Goal: Transaction & Acquisition: Purchase product/service

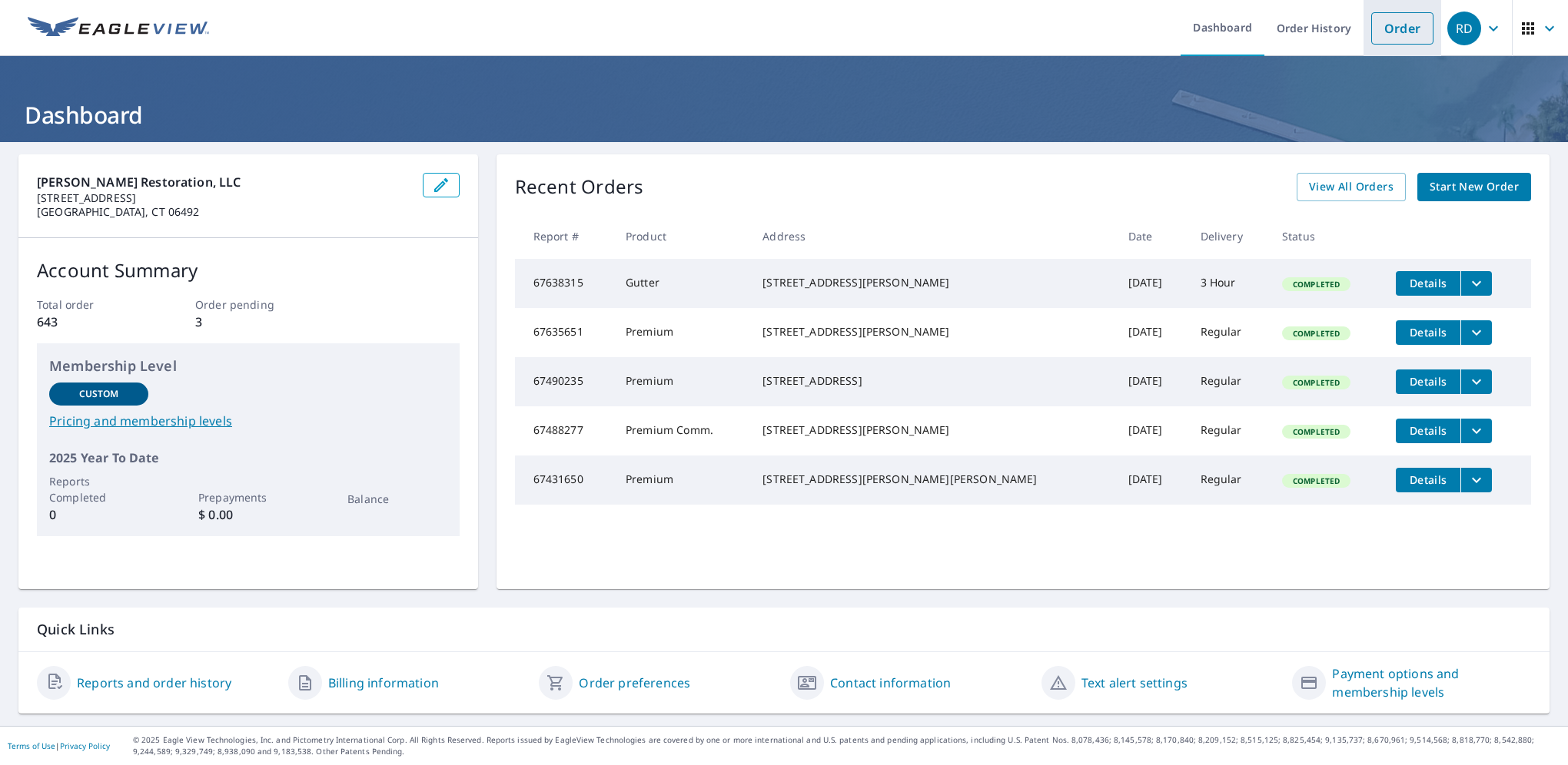
click at [1407, 30] on link "Order" at bounding box center [1402, 28] width 63 height 33
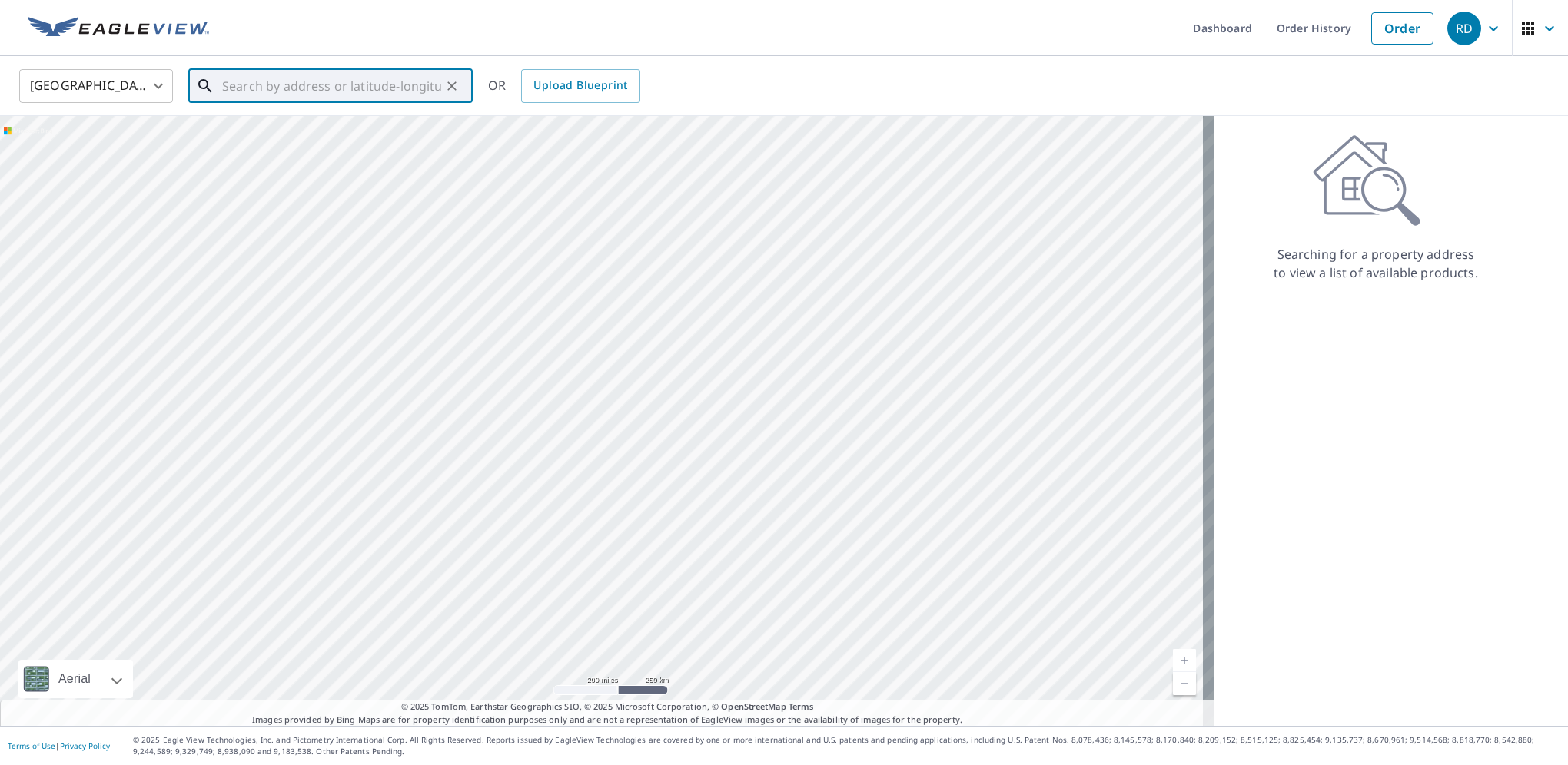
click at [298, 86] on input "text" at bounding box center [332, 85] width 219 height 43
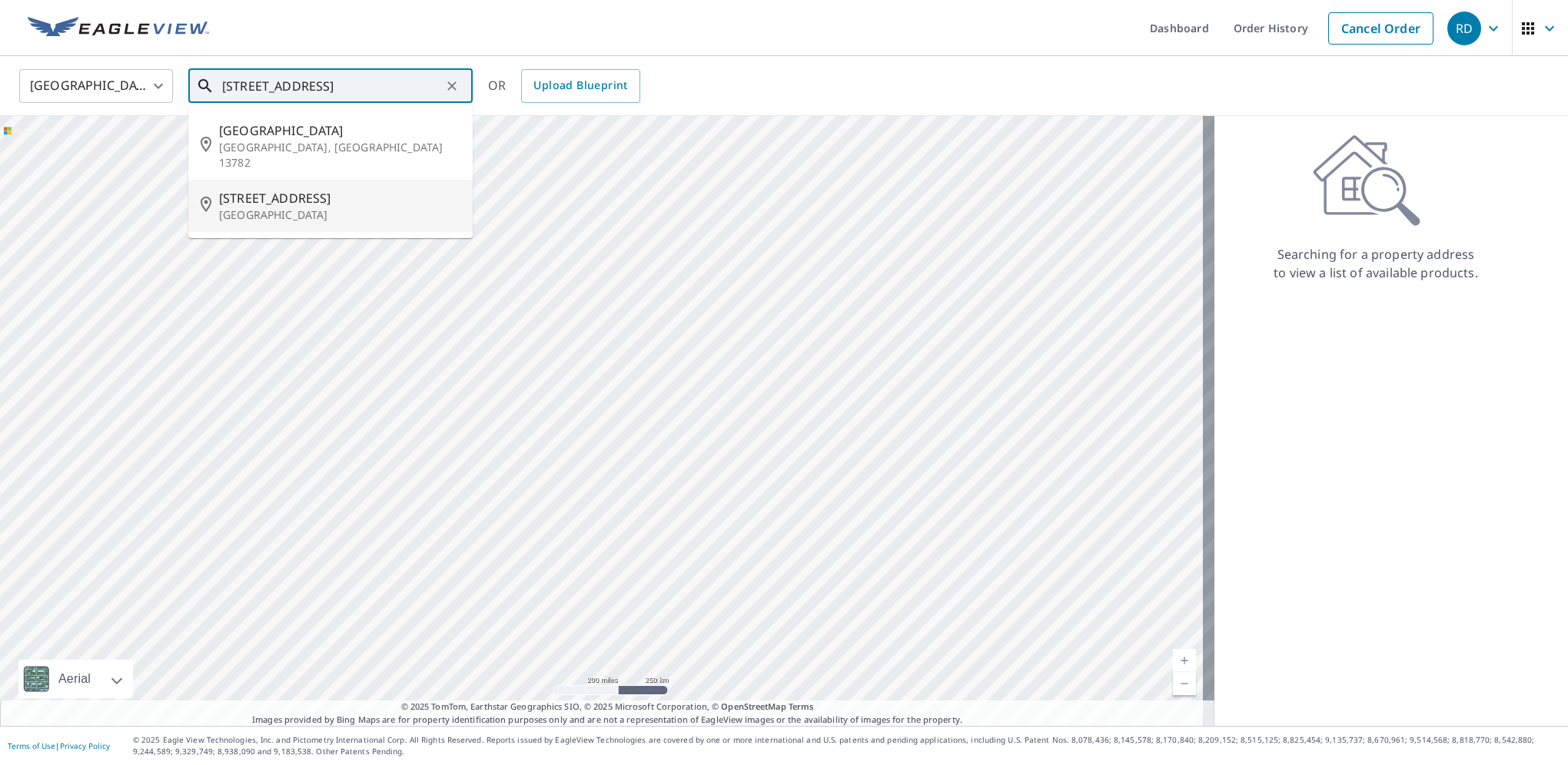
click at [302, 190] on span "[STREET_ADDRESS]" at bounding box center [340, 197] width 242 height 19
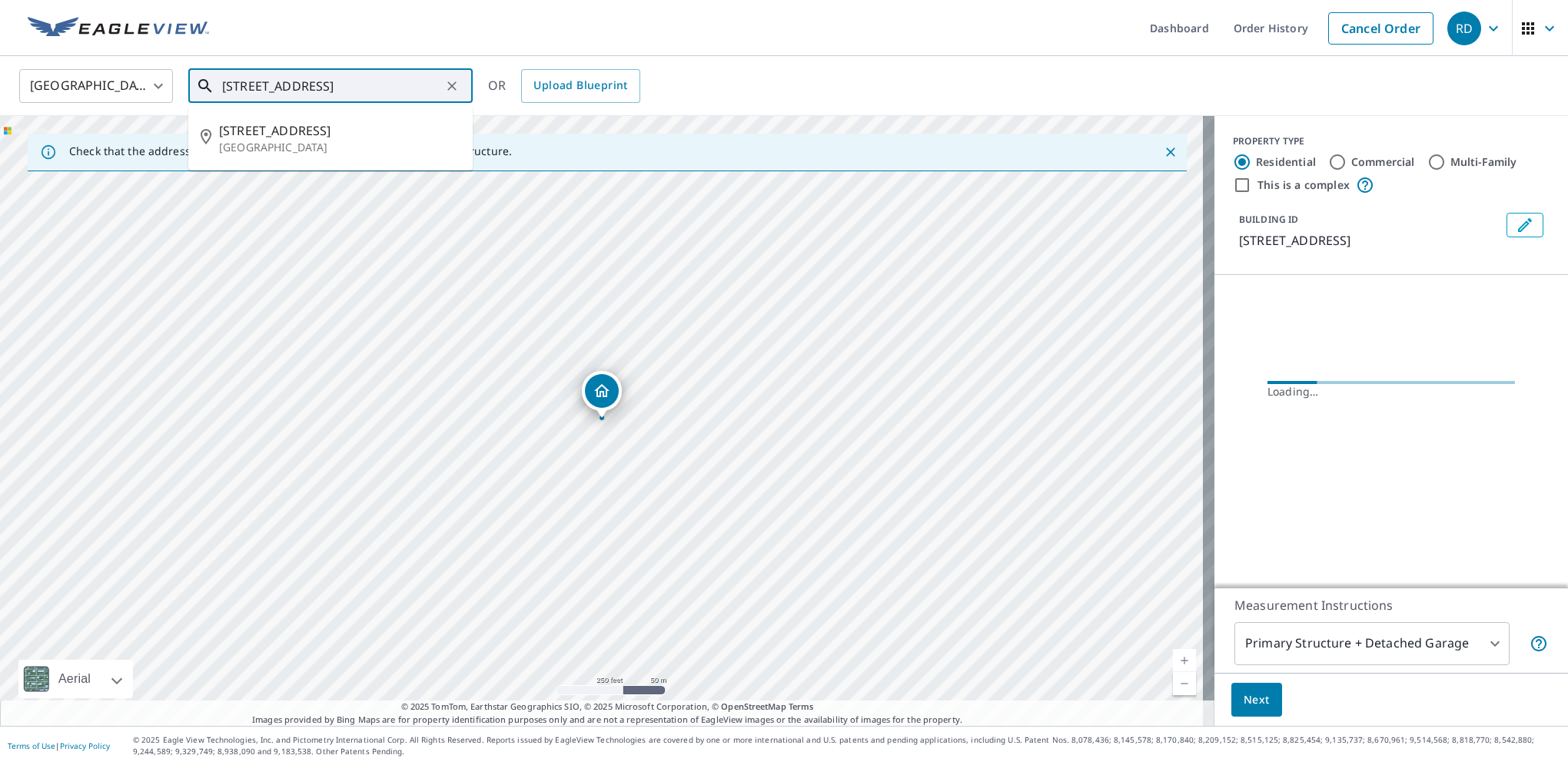
drag, startPoint x: 244, startPoint y: 87, endPoint x: 273, endPoint y: 76, distance: 31.0
click at [246, 87] on input "[STREET_ADDRESS]" at bounding box center [332, 85] width 219 height 43
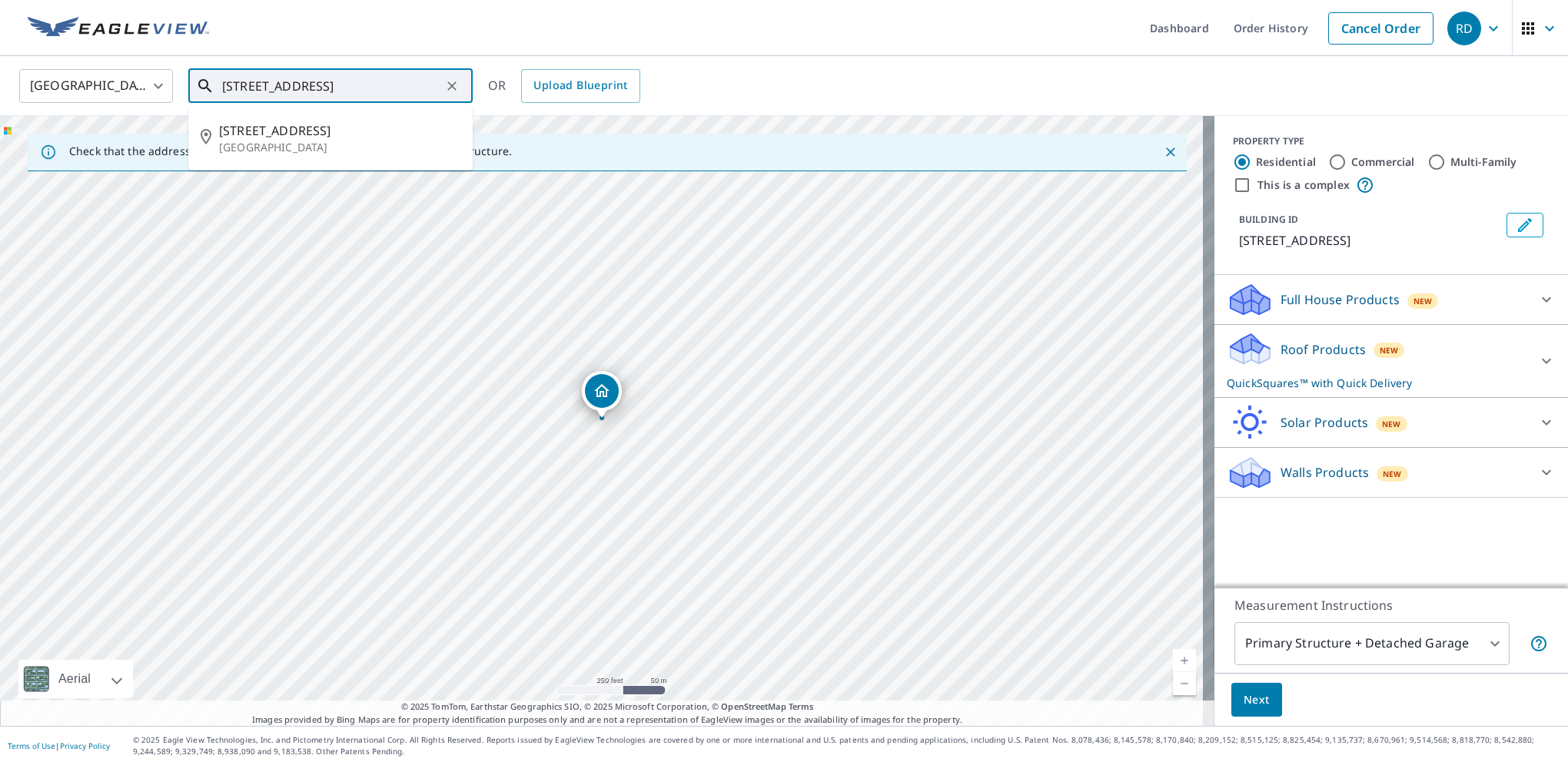
click at [360, 87] on input "[STREET_ADDRESS]" at bounding box center [332, 85] width 219 height 43
drag, startPoint x: 429, startPoint y: 83, endPoint x: 304, endPoint y: 88, distance: 125.1
click at [304, 88] on input "[STREET_ADDRESS]" at bounding box center [332, 85] width 219 height 43
click at [271, 145] on p "[GEOGRAPHIC_DATA]" at bounding box center [340, 147] width 242 height 15
type input "[STREET_ADDRESS]"
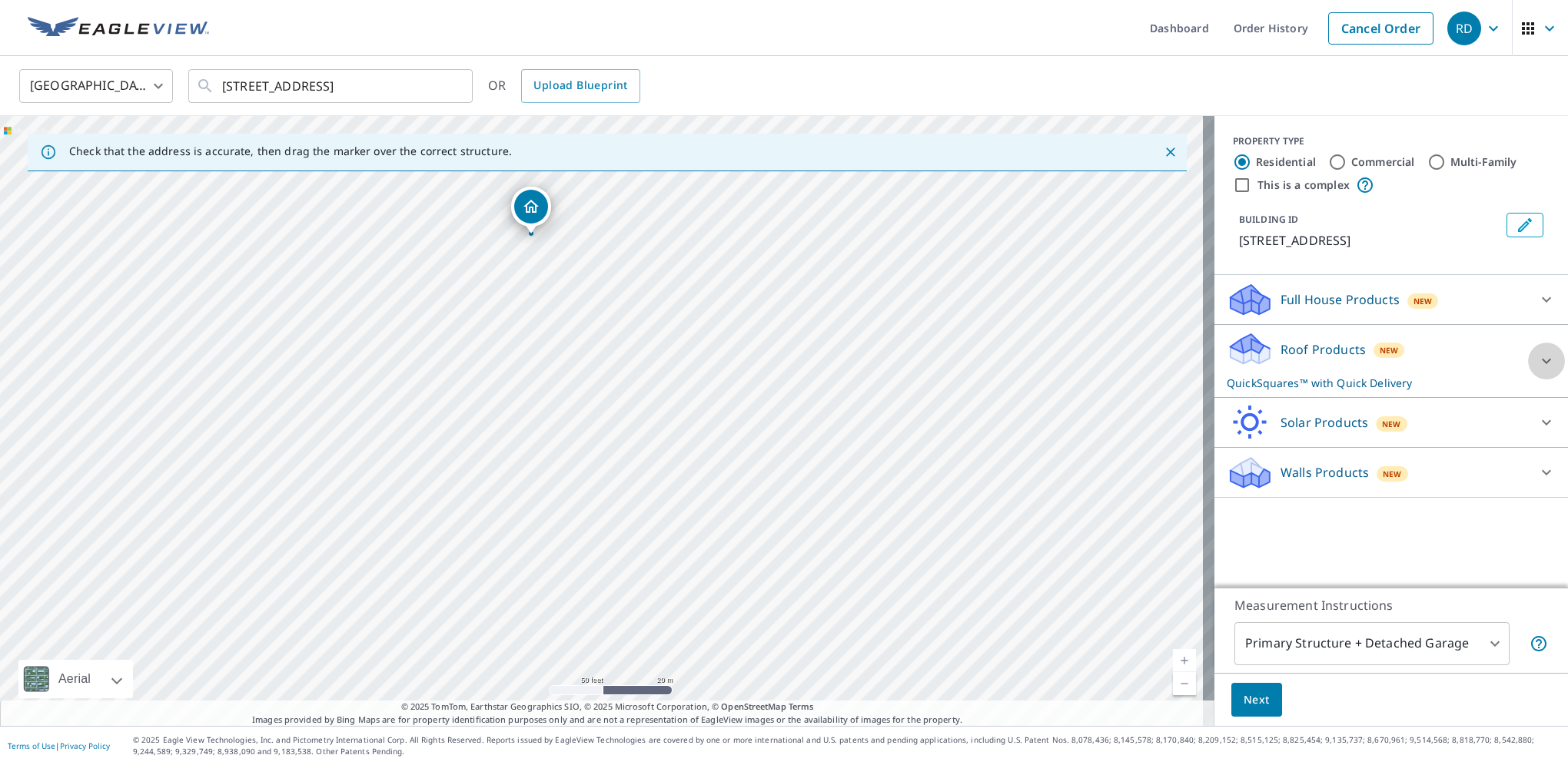
click at [1538, 360] on icon at bounding box center [1547, 360] width 19 height 19
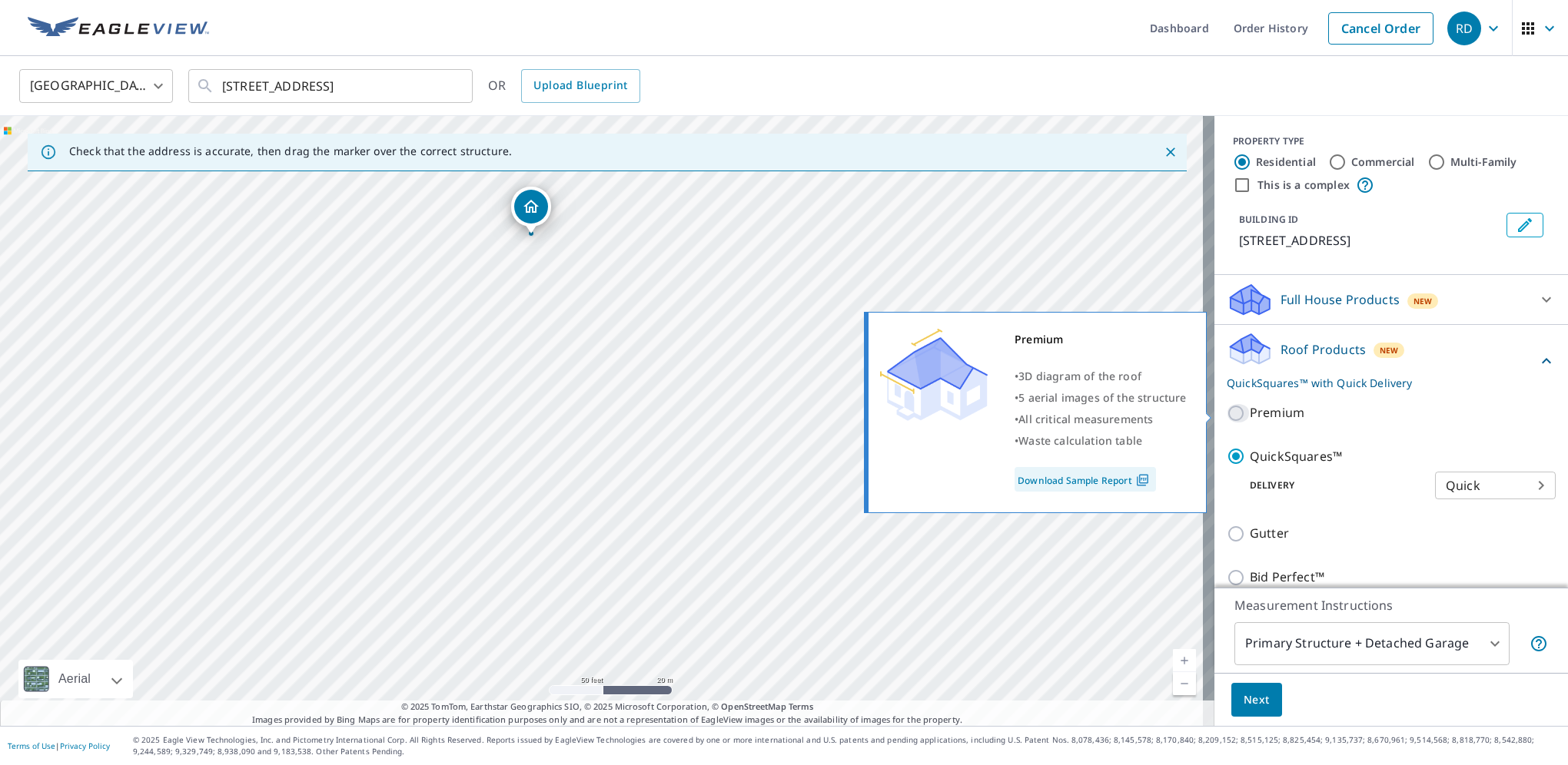
click at [1227, 411] on input "Premium" at bounding box center [1238, 413] width 23 height 19
checkbox input "true"
checkbox input "false"
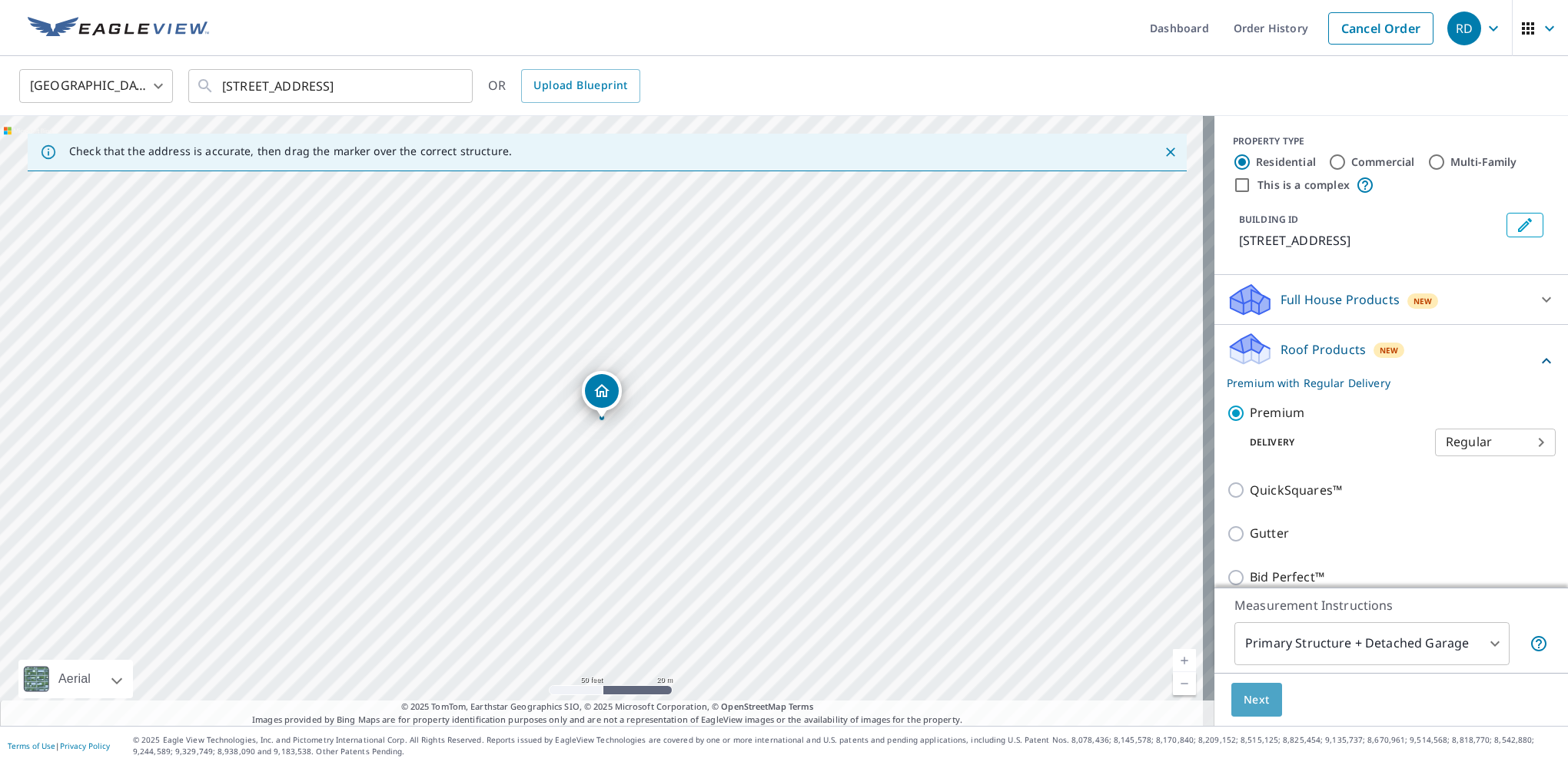
click at [1255, 710] on button "Next" at bounding box center [1258, 700] width 51 height 34
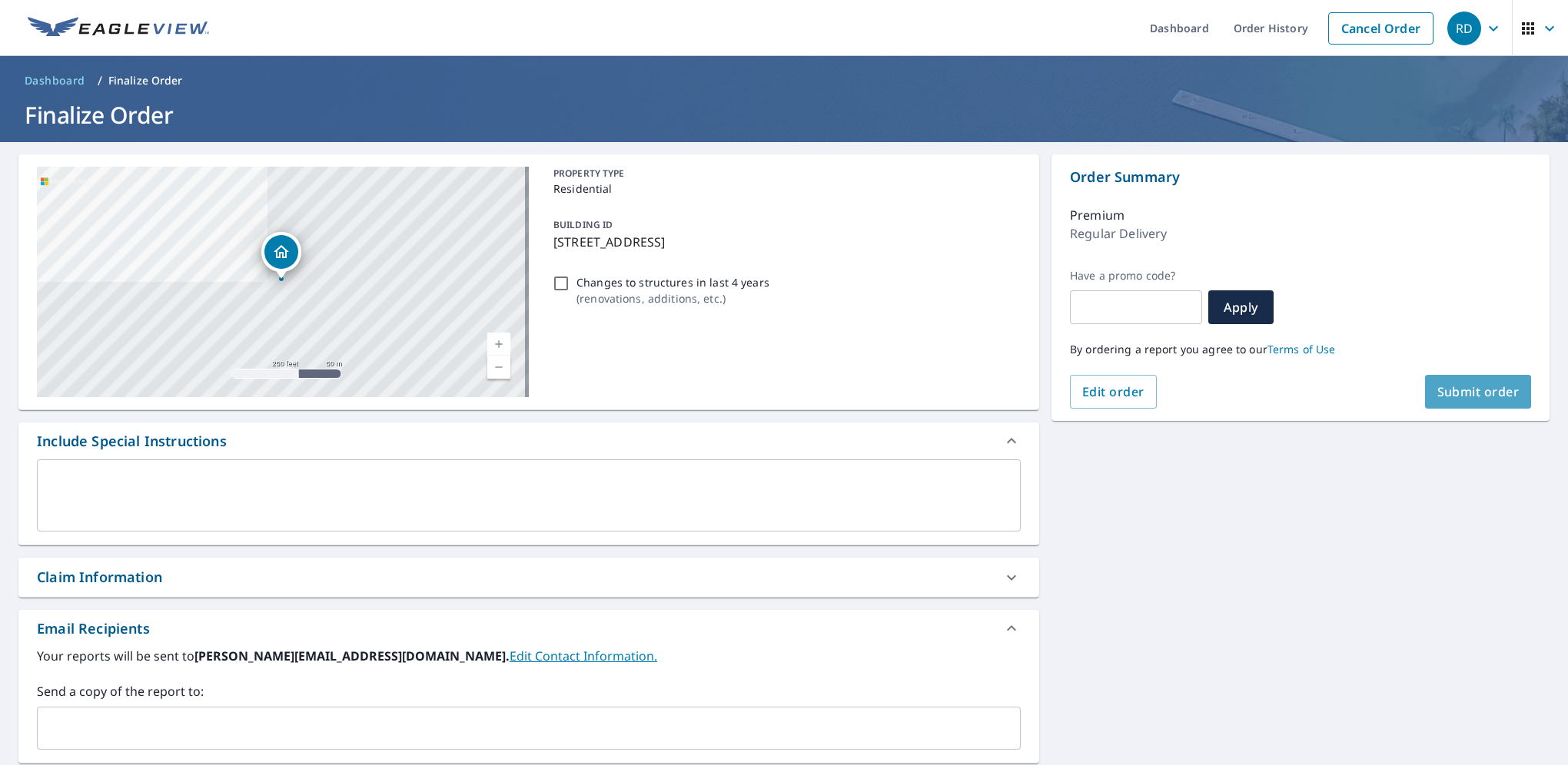
click at [1493, 381] on button "Submit order" at bounding box center [1478, 391] width 107 height 33
checkbox input "true"
